Goal: Find specific page/section: Find specific page/section

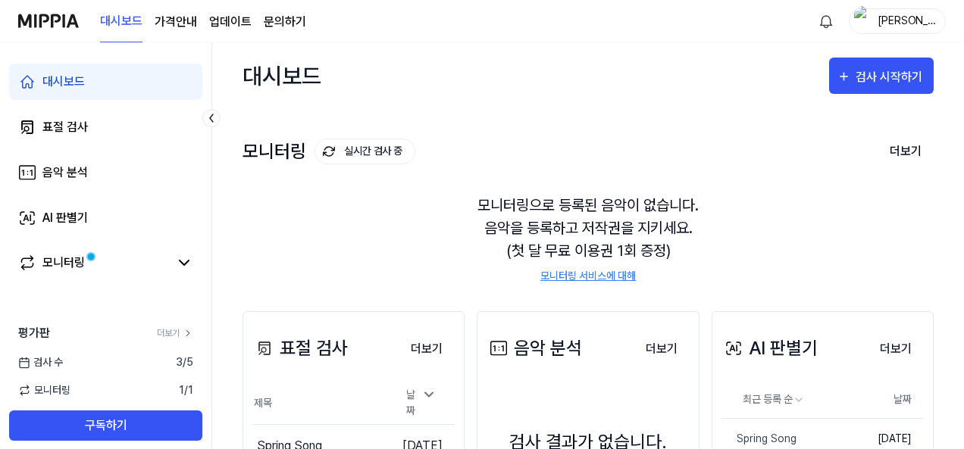
click at [290, 20] on link "문의하기" at bounding box center [285, 22] width 42 height 18
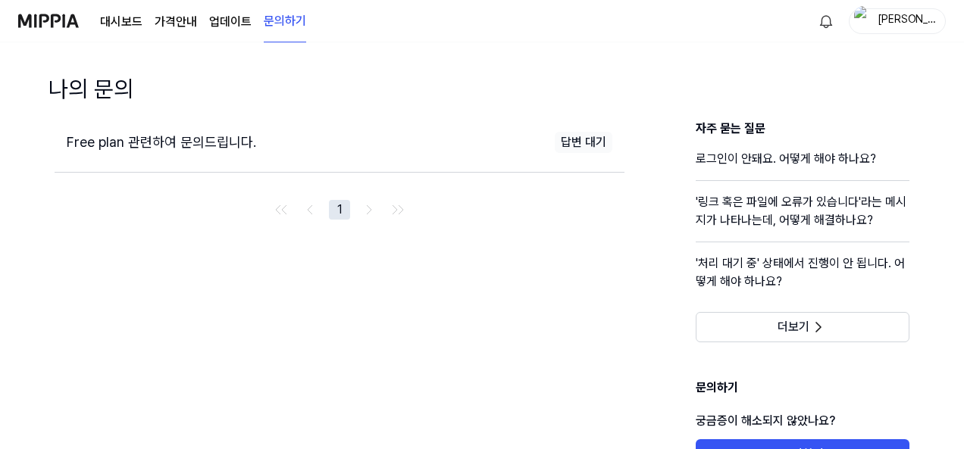
click at [114, 19] on link "대시보드" at bounding box center [121, 22] width 42 height 18
